Goal: Transaction & Acquisition: Book appointment/travel/reservation

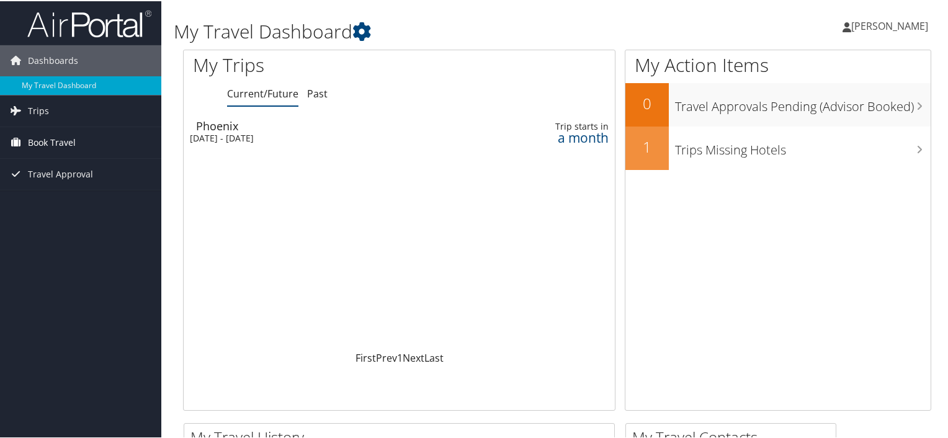
click at [76, 141] on link "Book Travel" at bounding box center [80, 141] width 161 height 31
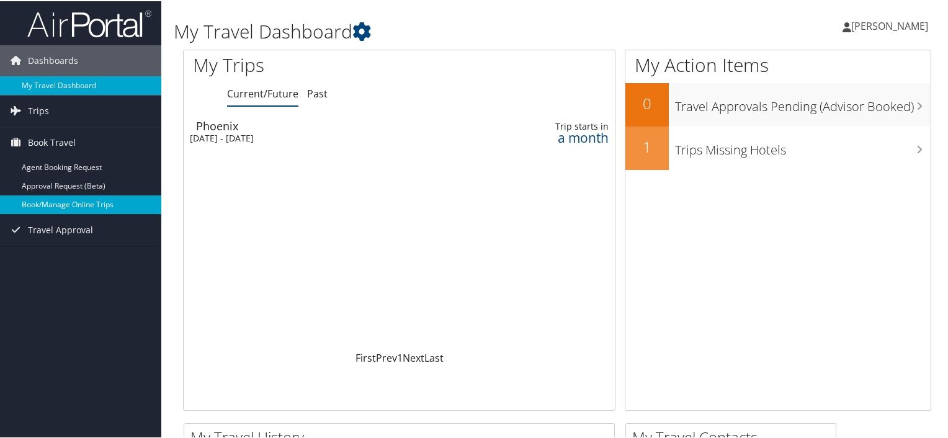
click at [72, 204] on link "Book/Manage Online Trips" at bounding box center [80, 203] width 161 height 19
